Goal: Check status

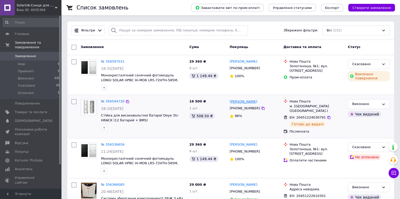
drag, startPoint x: 263, startPoint y: 101, endPoint x: 243, endPoint y: 101, distance: 20.4
click at [240, 101] on div "[PERSON_NAME]" at bounding box center [254, 102] width 51 height 6
copy link "[PERSON_NAME]"
click at [107, 102] on link "№ 356594730" at bounding box center [112, 101] width 23 height 4
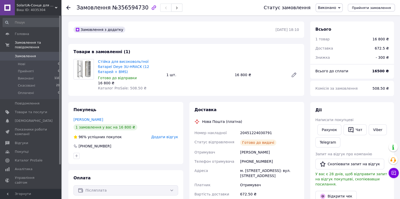
drag, startPoint x: 195, startPoint y: 146, endPoint x: 286, endPoint y: 172, distance: 95.1
click at [286, 172] on div "Номер накладної 20451224030791 Статус відправлення Готово до видачі Отримувач […" at bounding box center [247, 163] width 107 height 70
copy div "Отримувач [PERSON_NAME] отримувача [PHONE_NUMBER] [GEOGRAPHIC_DATA][PERSON_NAME…"
click at [238, 166] on div "Адреса" at bounding box center [217, 173] width 46 height 14
click at [47, 54] on span "0" at bounding box center [54, 56] width 14 height 5
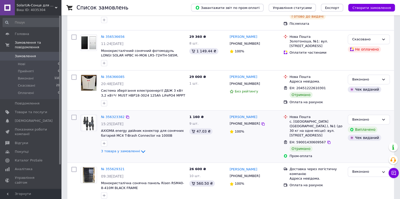
scroll to position [116, 0]
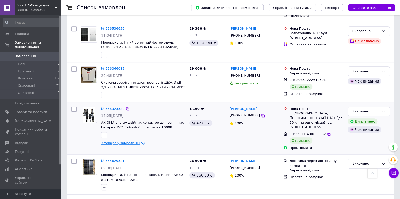
click at [126, 141] on span "3 товара у замовленні" at bounding box center [120, 143] width 39 height 4
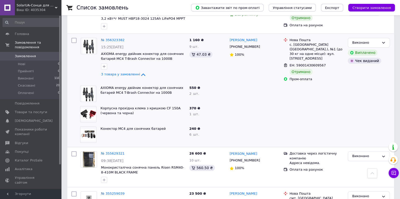
scroll to position [185, 0]
